Goal: Information Seeking & Learning: Learn about a topic

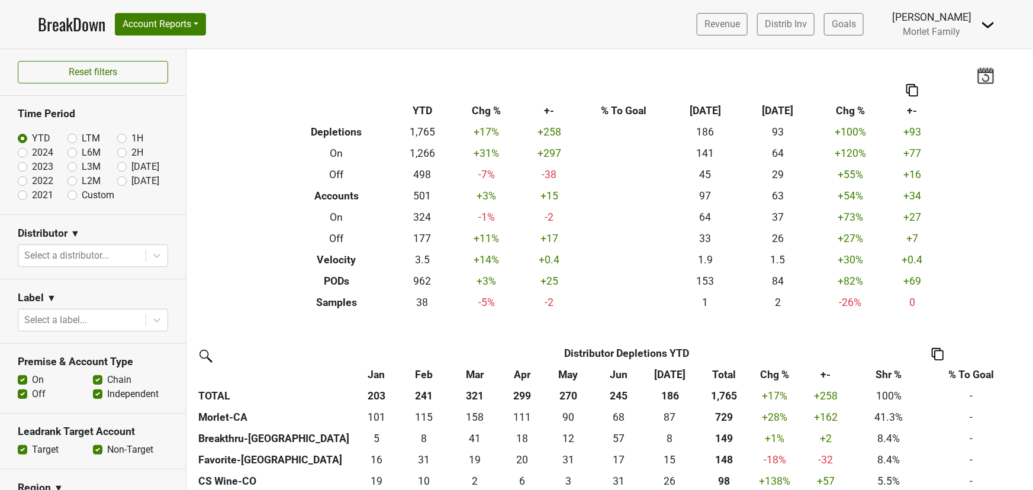
scroll to position [53, 0]
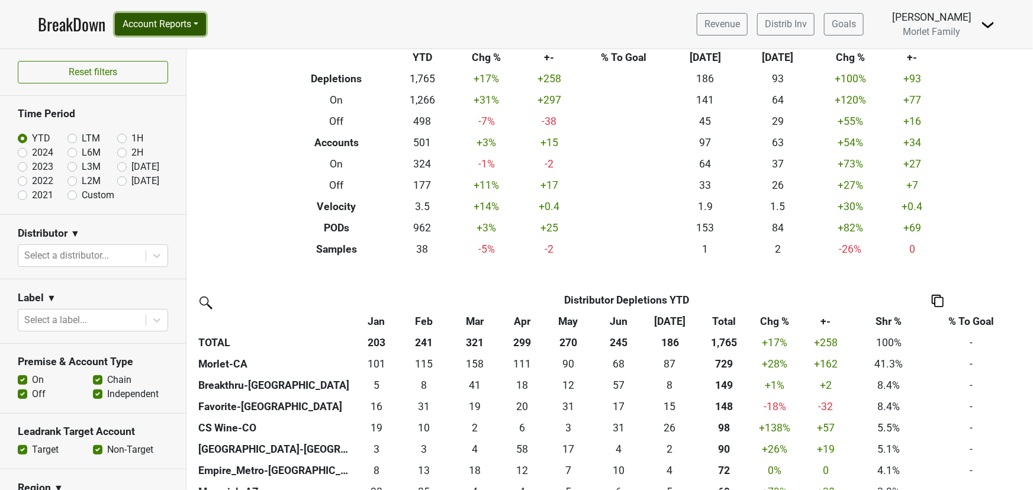
click at [170, 24] on button "Account Reports" at bounding box center [160, 24] width 91 height 22
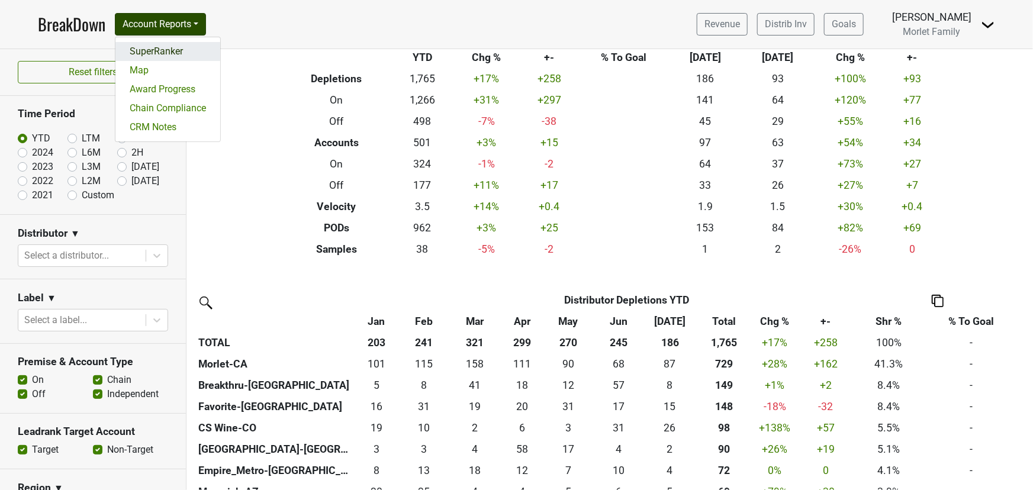
click at [172, 50] on link "SuperRanker" at bounding box center [167, 51] width 105 height 19
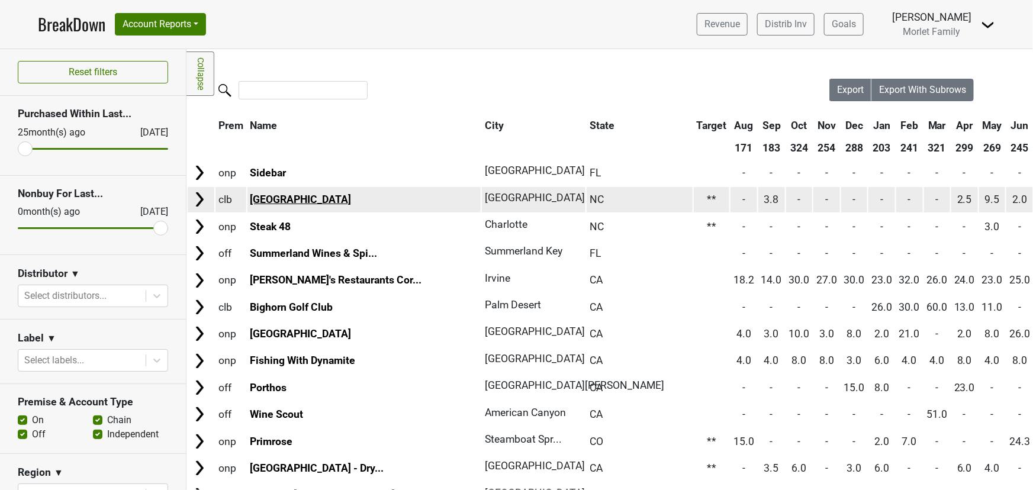
click at [281, 198] on link "Lake Toxaway Country Club" at bounding box center [300, 199] width 101 height 12
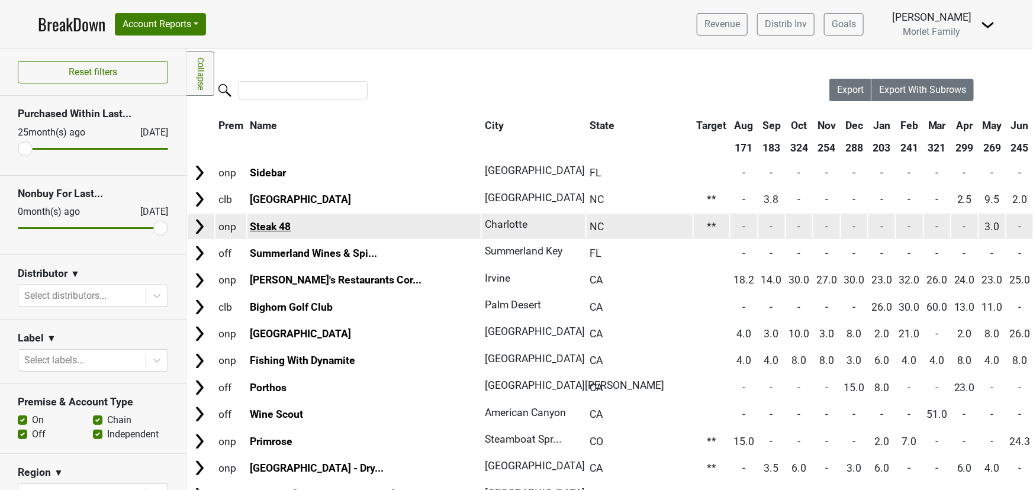
click at [282, 222] on link "Steak 48" at bounding box center [270, 227] width 41 height 12
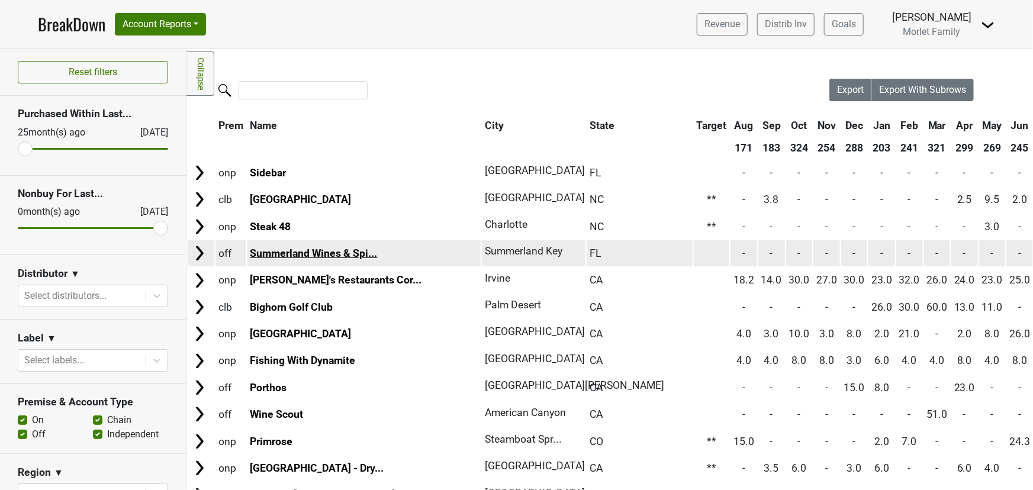
click at [344, 251] on link "Summerland Wines & Spi..." at bounding box center [313, 253] width 127 height 12
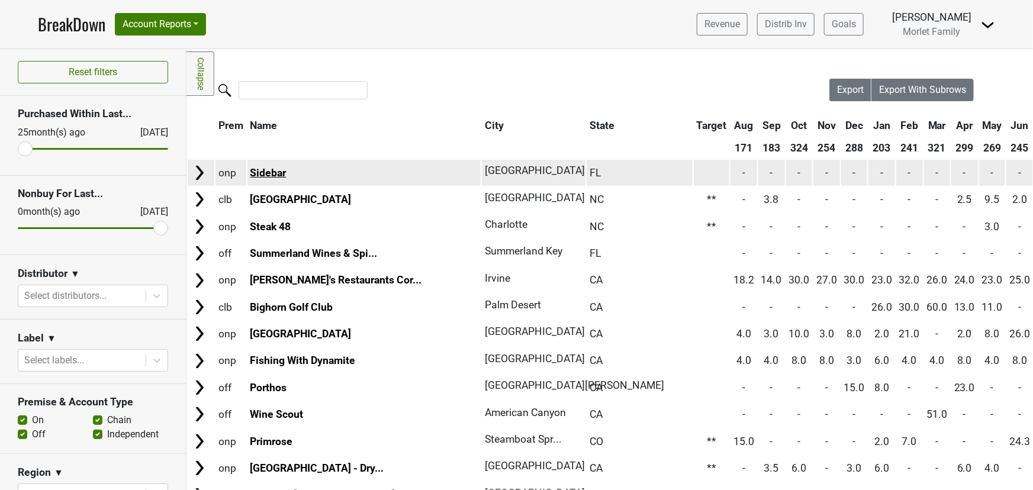
click at [273, 170] on link "Sidebar" at bounding box center [268, 173] width 36 height 12
click at [272, 168] on link "Sidebar" at bounding box center [268, 173] width 36 height 12
click at [268, 171] on link "Sidebar" at bounding box center [268, 173] width 36 height 12
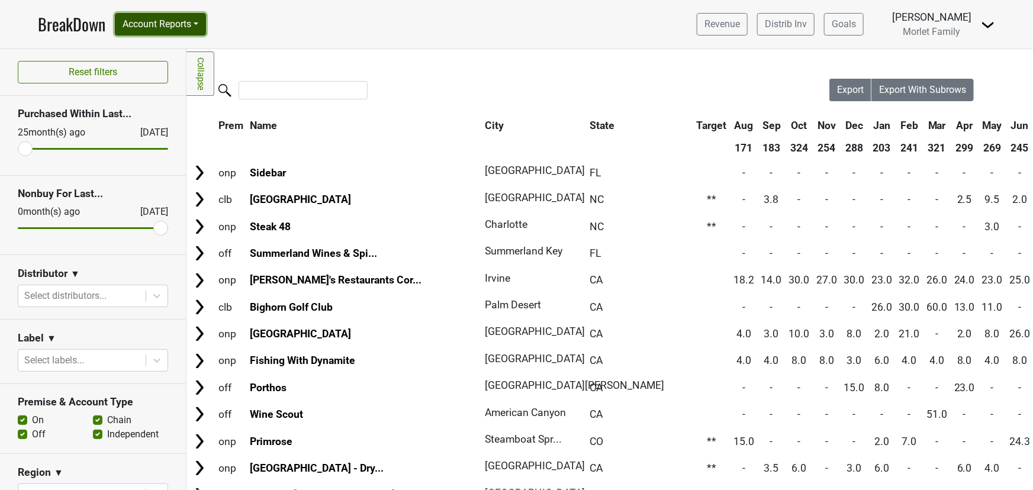
click at [167, 28] on button "Account Reports" at bounding box center [160, 24] width 91 height 22
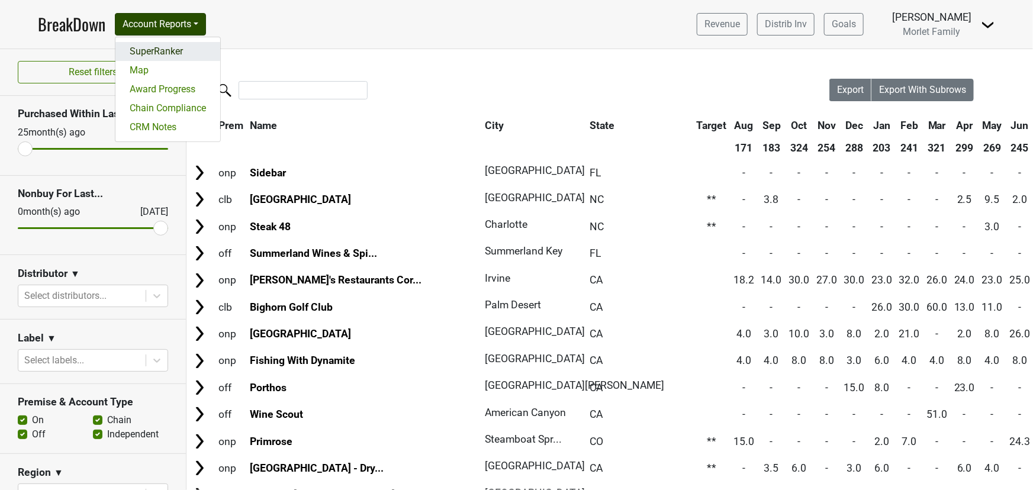
click at [171, 45] on link "SuperRanker" at bounding box center [167, 51] width 105 height 19
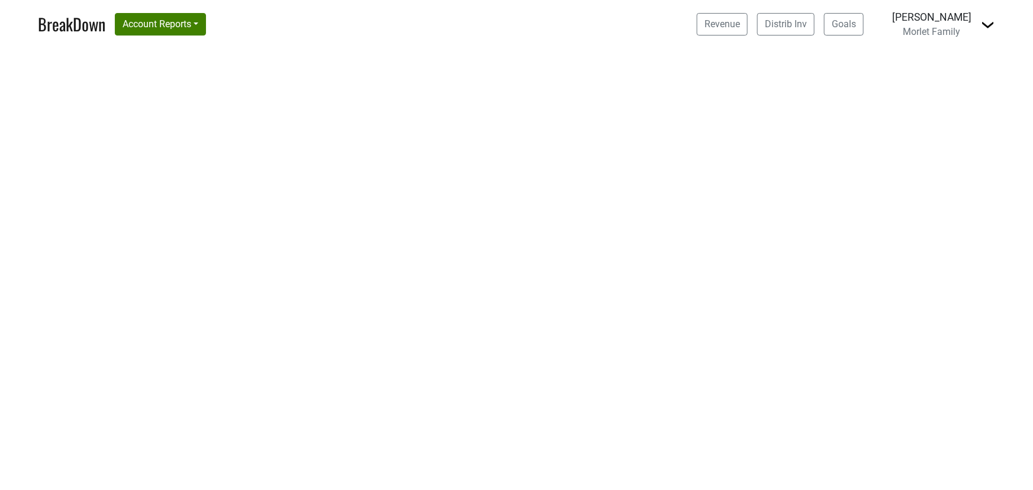
select select "CA"
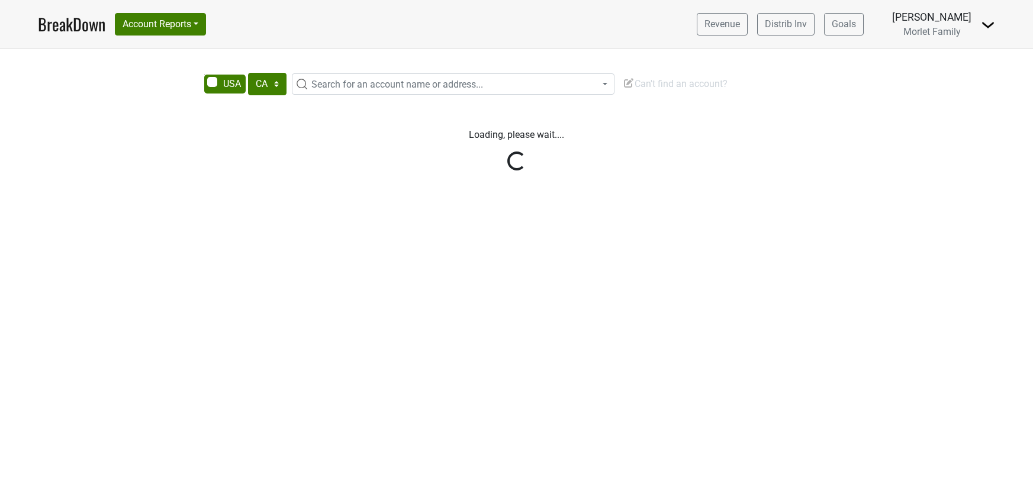
select select "CA"
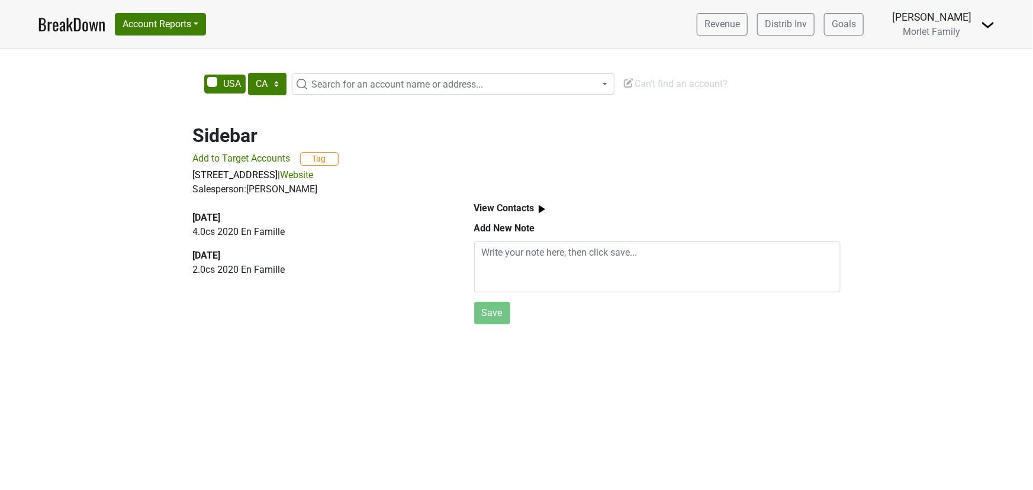
click at [314, 173] on link "Website" at bounding box center [296, 174] width 33 height 11
click at [314, 176] on link "Website" at bounding box center [296, 174] width 33 height 11
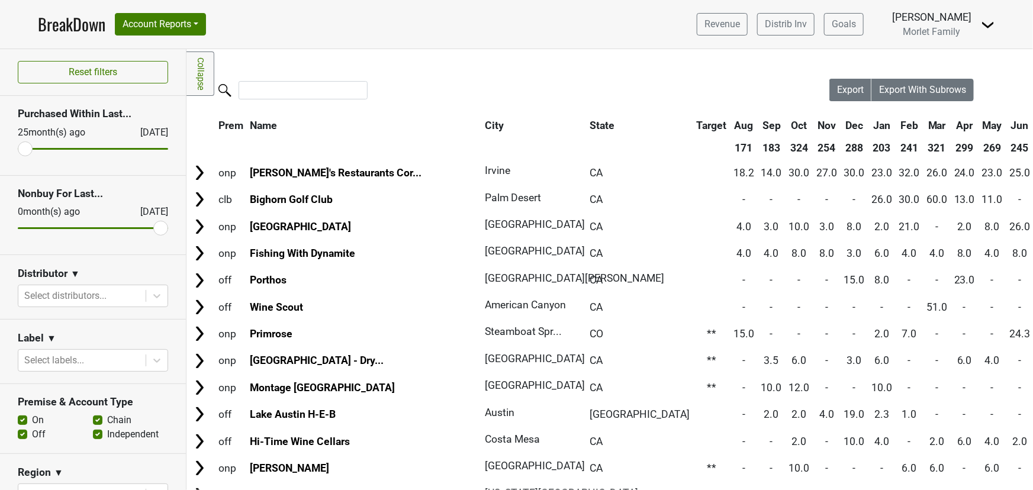
click at [80, 24] on link "BreakDown" at bounding box center [71, 24] width 67 height 25
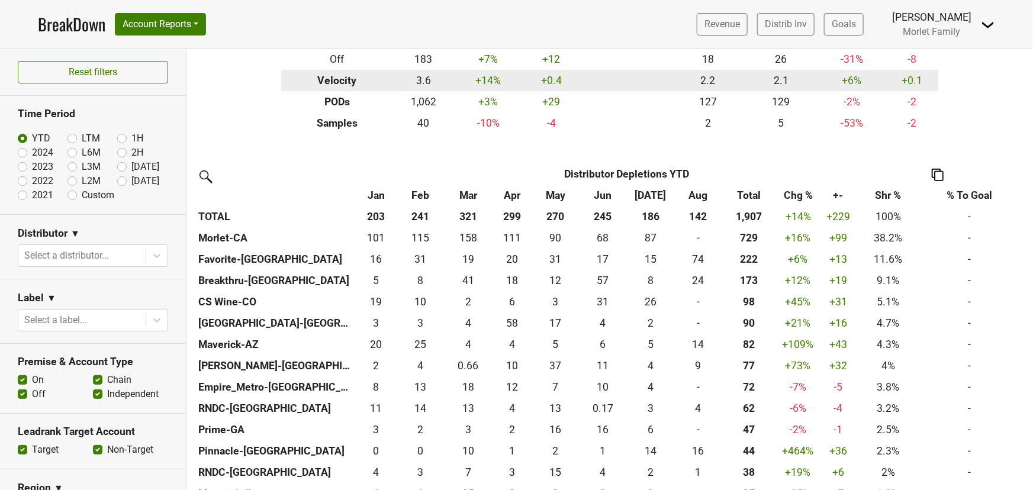
scroll to position [215, 0]
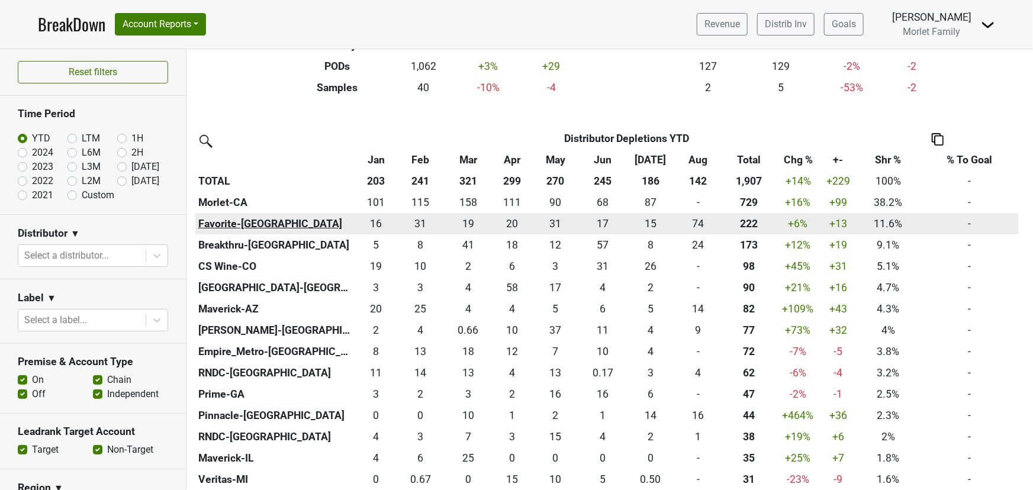
click at [231, 220] on th "Favorite-[GEOGRAPHIC_DATA]" at bounding box center [275, 223] width 160 height 21
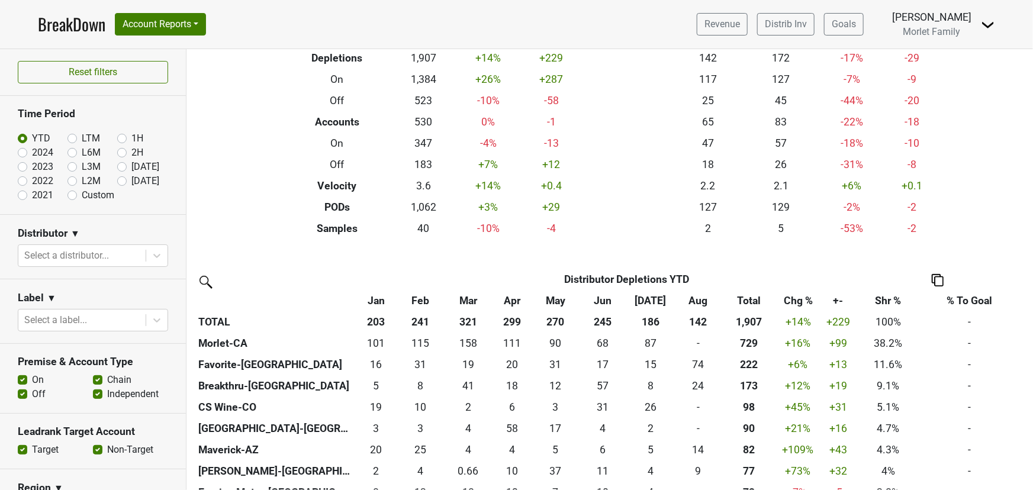
scroll to position [0, 0]
